Goal: Task Accomplishment & Management: Manage account settings

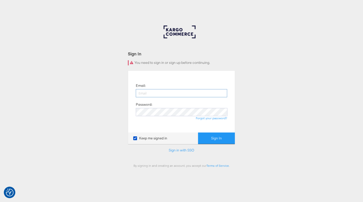
click at [155, 94] on input "email" at bounding box center [181, 93] width 91 height 8
type input "elaine.cunningham@kargo.com"
click at [198, 132] on button "Sign In" at bounding box center [216, 137] width 37 height 11
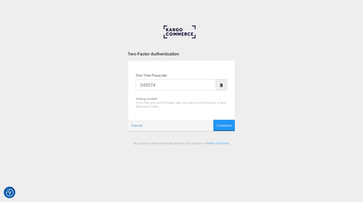
type input "245574"
click at [213, 120] on button "Continue" at bounding box center [223, 125] width 21 height 11
